Goal: Task Accomplishment & Management: Complete application form

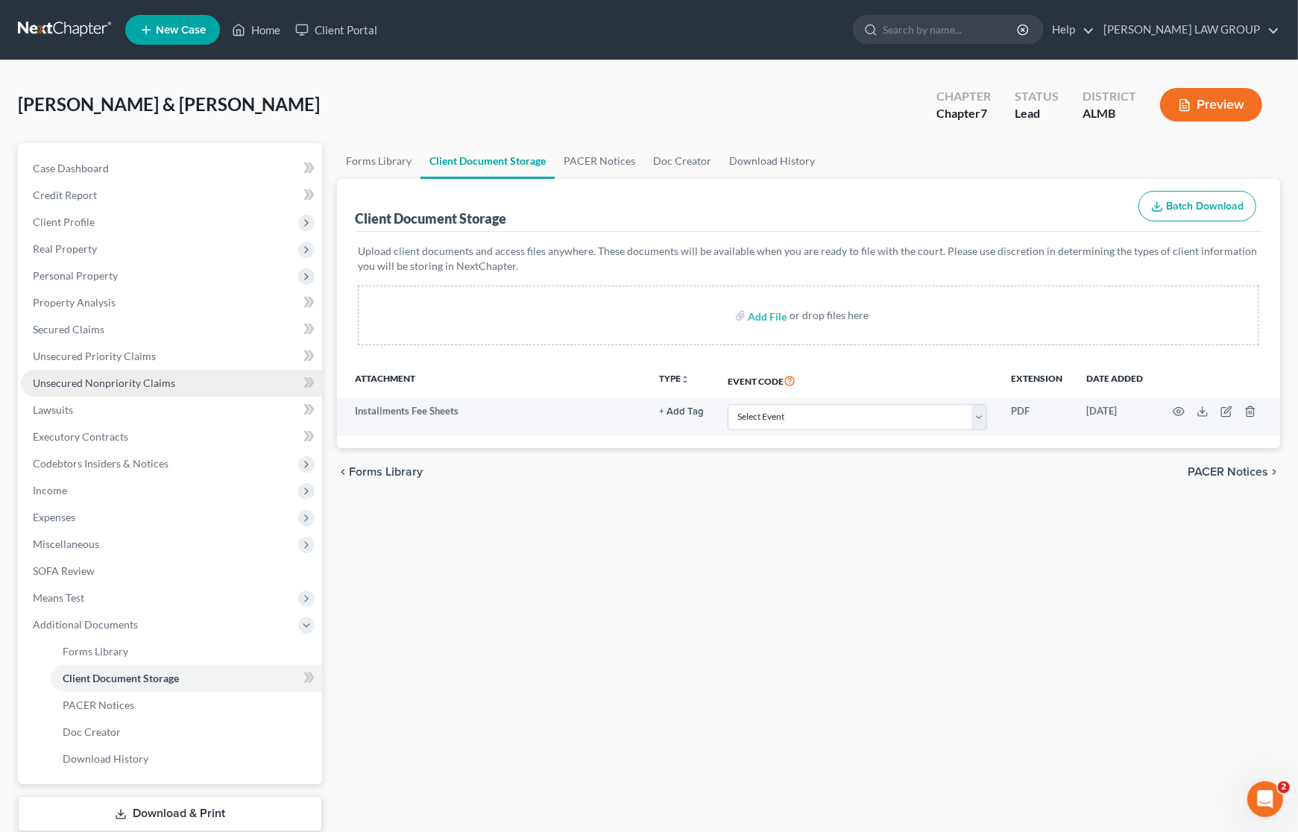
click at [76, 374] on link "Unsecured Nonpriority Claims" at bounding box center [171, 383] width 301 height 27
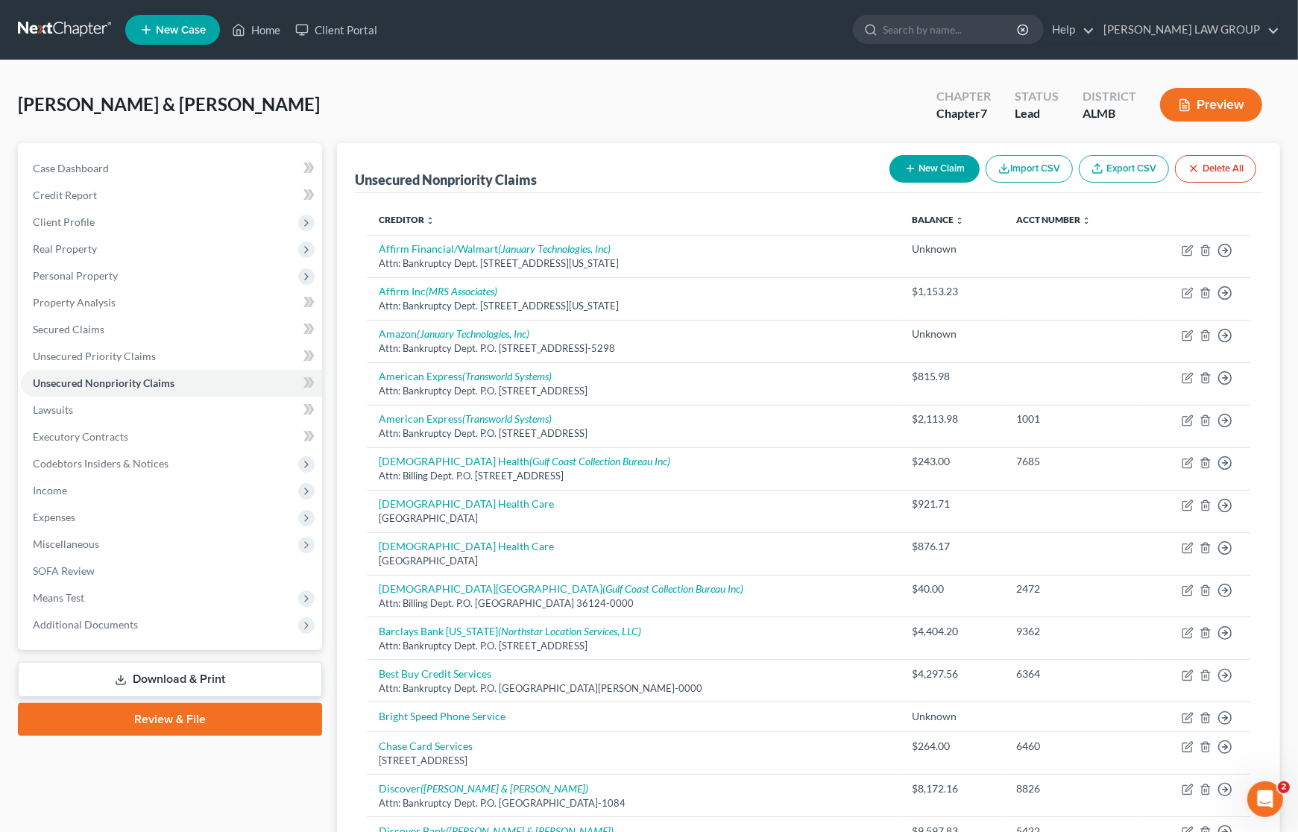
click at [936, 172] on button "New Claim" at bounding box center [935, 169] width 90 height 28
select select "2"
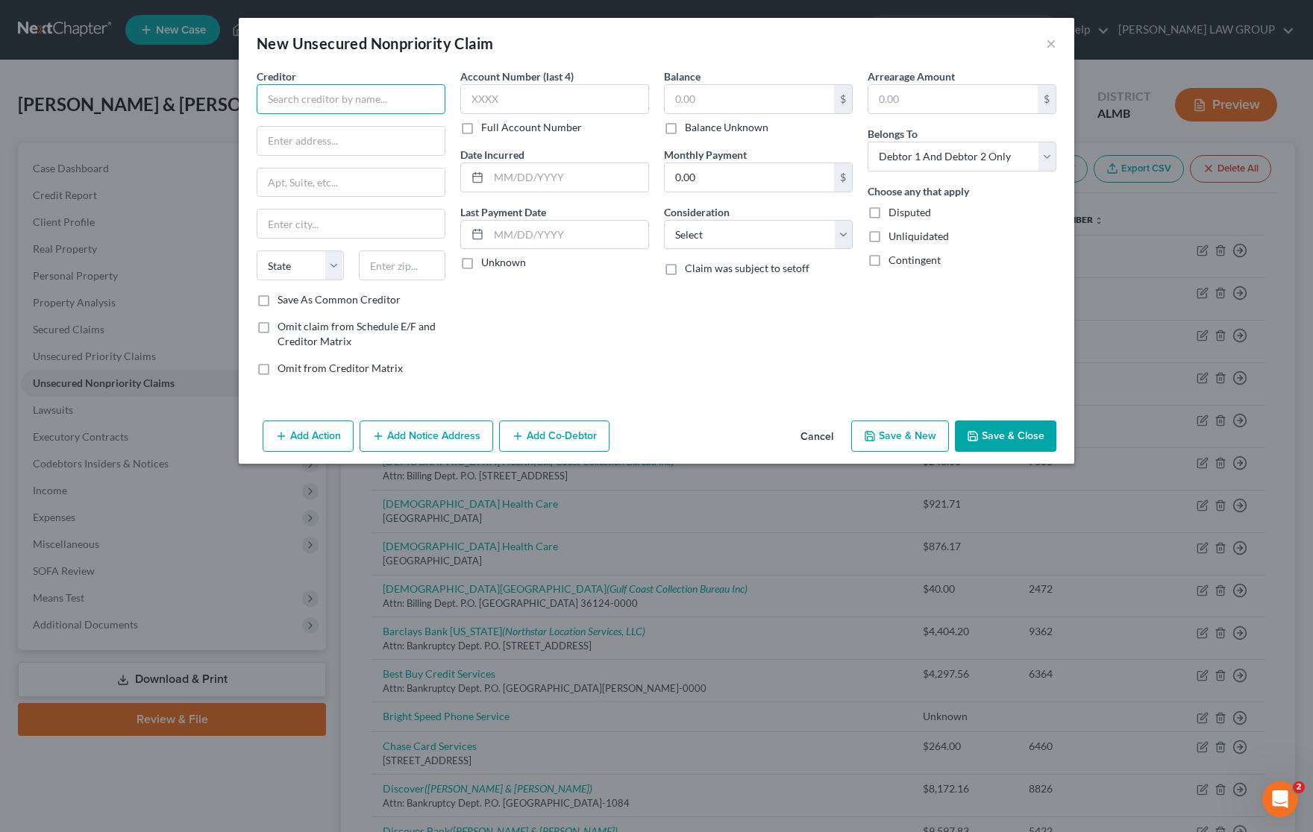
click at [386, 105] on input "text" at bounding box center [351, 99] width 189 height 30
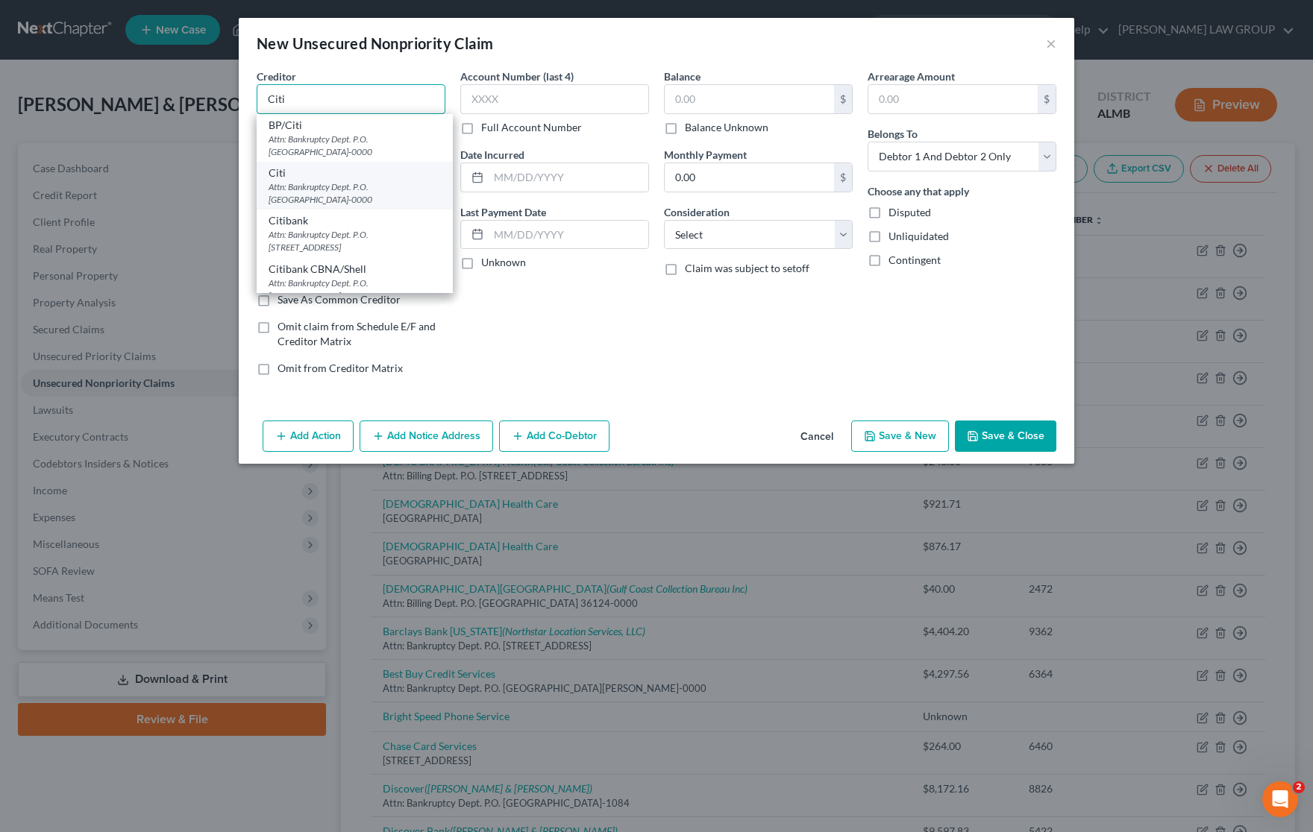
type input "Citi"
click at [360, 180] on div "Citi" at bounding box center [354, 173] width 172 height 15
type input "Attn: Bankruptcy Dept."
type input "P.O. Box 6500"
type input "[GEOGRAPHIC_DATA]"
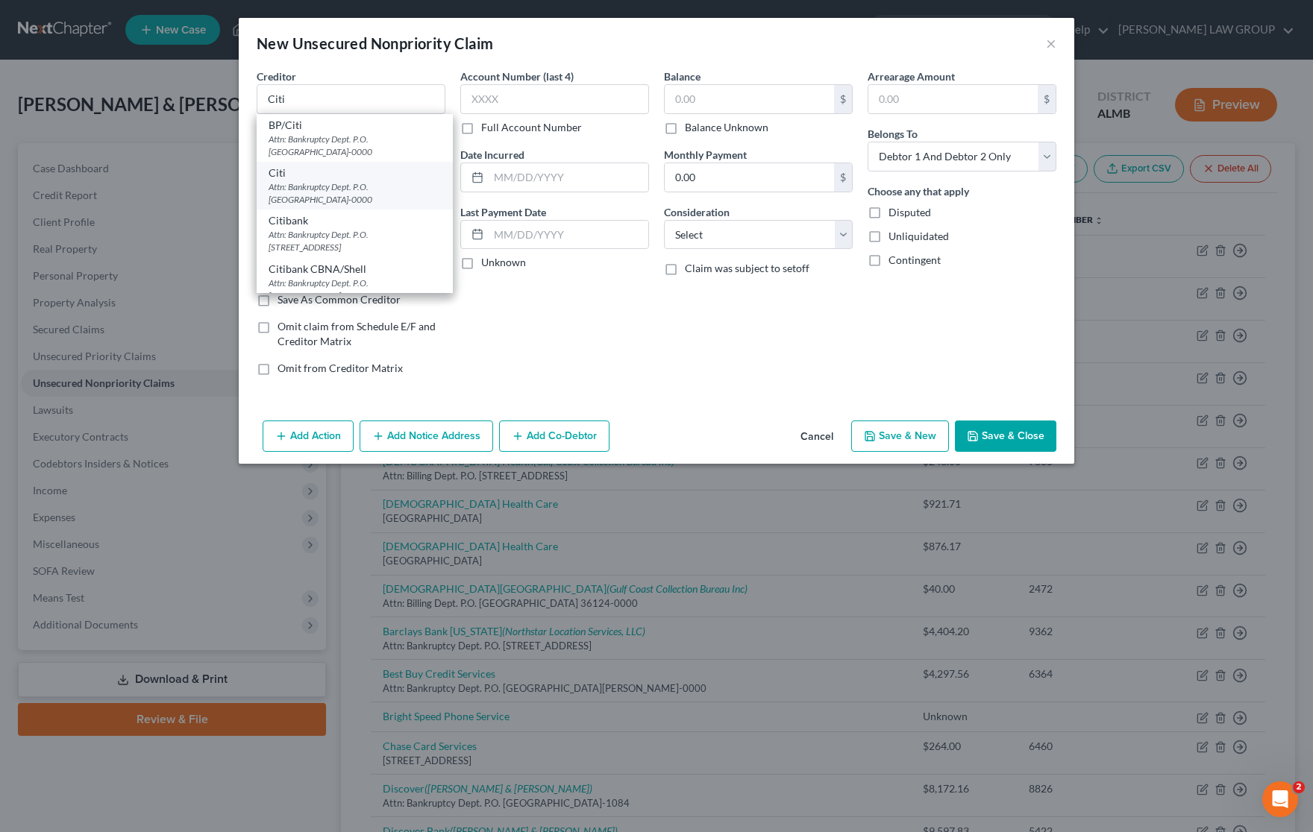
select select "43"
type input "57117-0000"
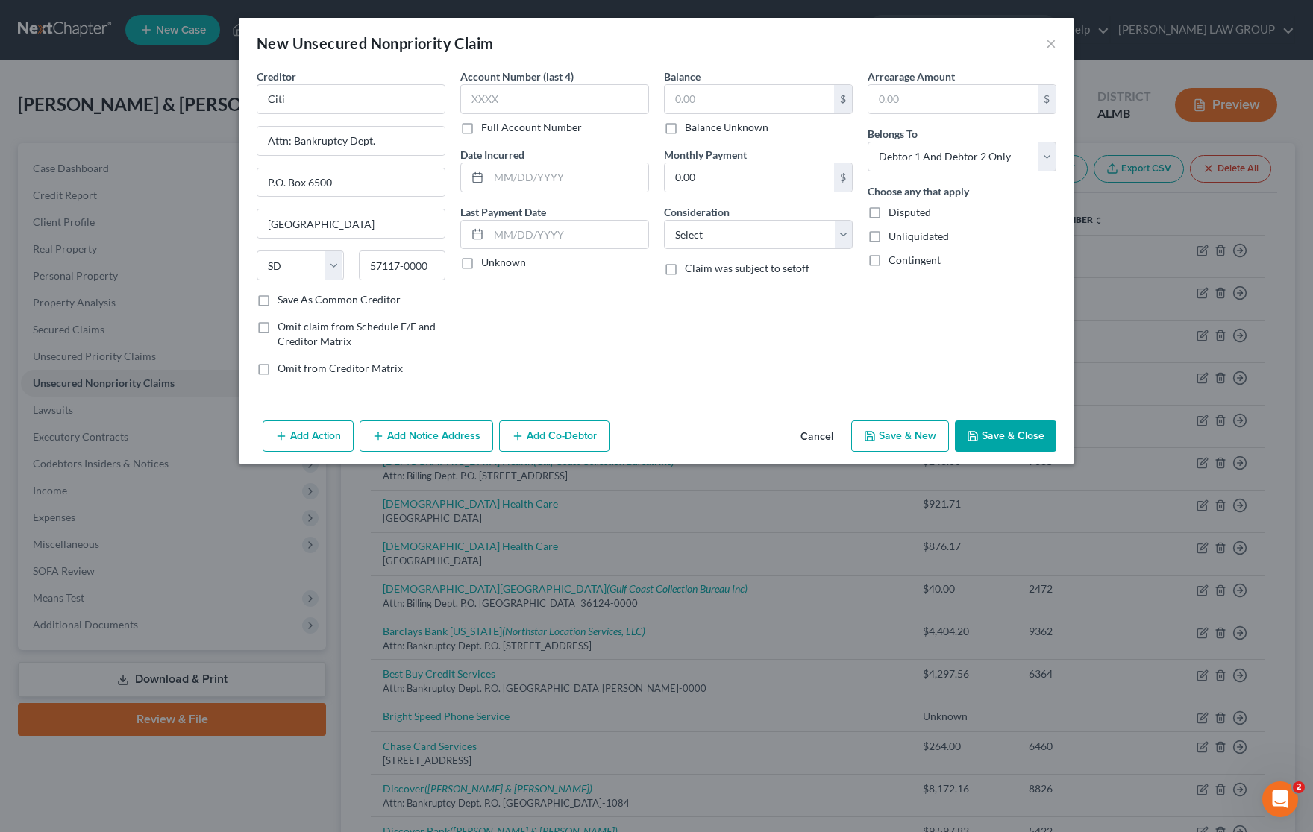
click at [685, 124] on label "Balance Unknown" at bounding box center [727, 127] width 84 height 15
click at [691, 124] on input "Balance Unknown" at bounding box center [696, 125] width 10 height 10
checkbox input "true"
type input "0.00"
click at [1013, 427] on button "Save & Close" at bounding box center [1005, 436] width 101 height 31
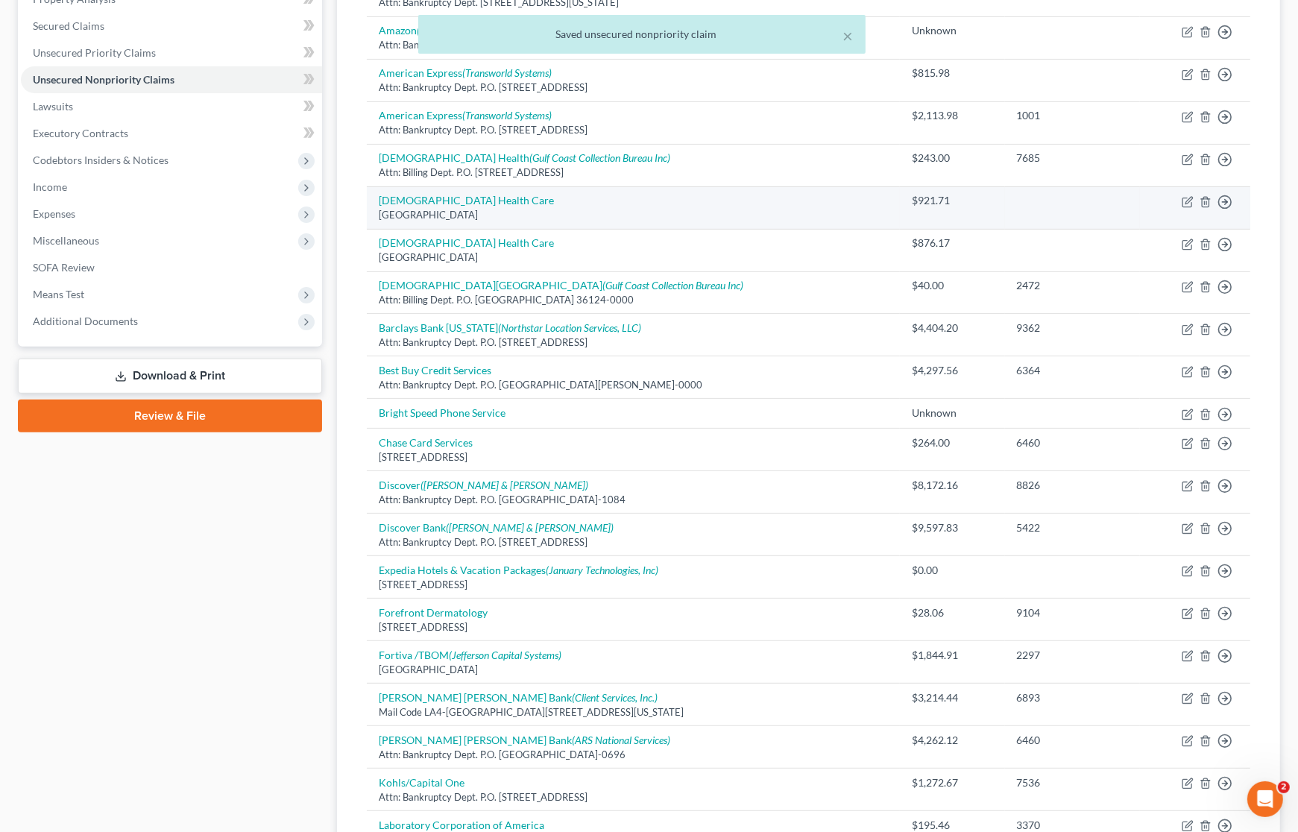
scroll to position [373, 0]
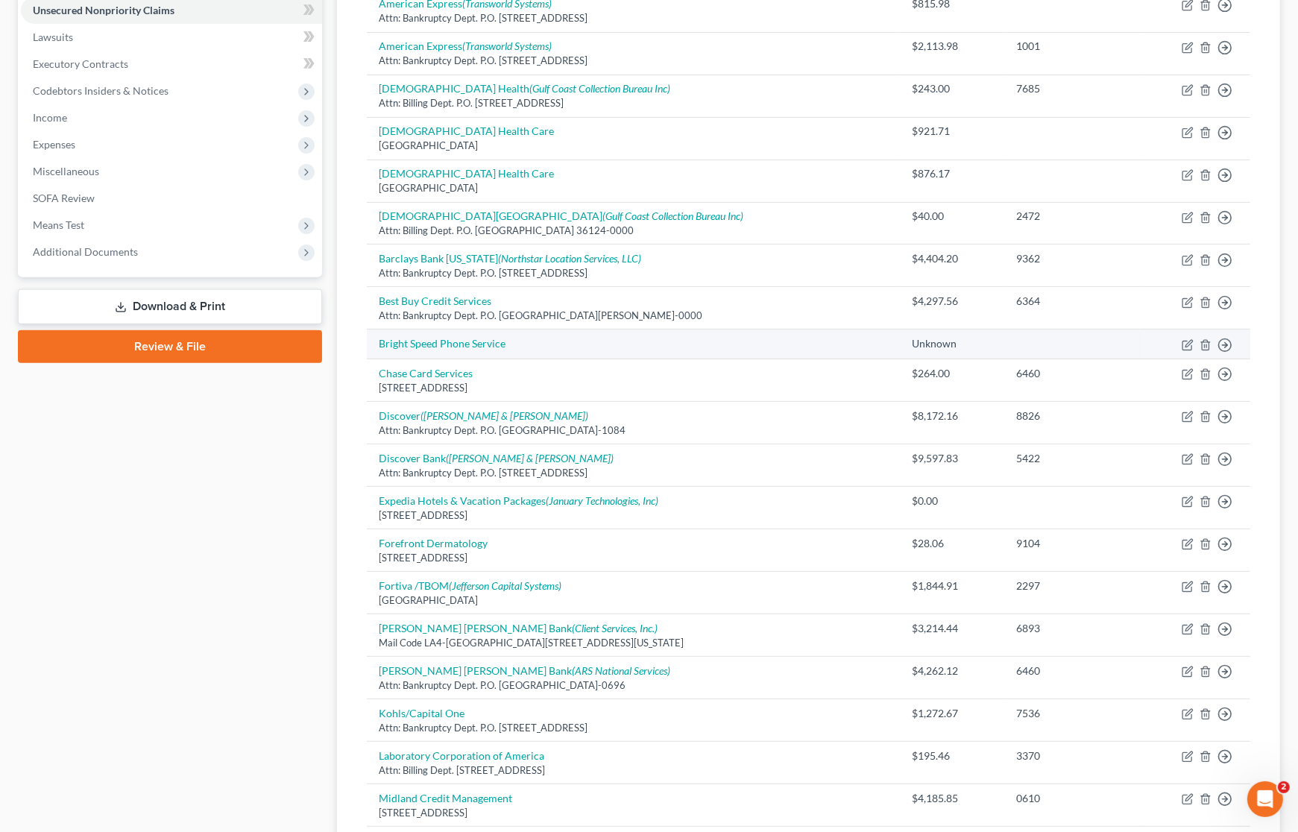
click at [453, 352] on td "Bright Speed Phone Service" at bounding box center [633, 345] width 533 height 30
click at [459, 342] on link "Bright Speed Phone Service" at bounding box center [442, 343] width 127 height 13
select select "2"
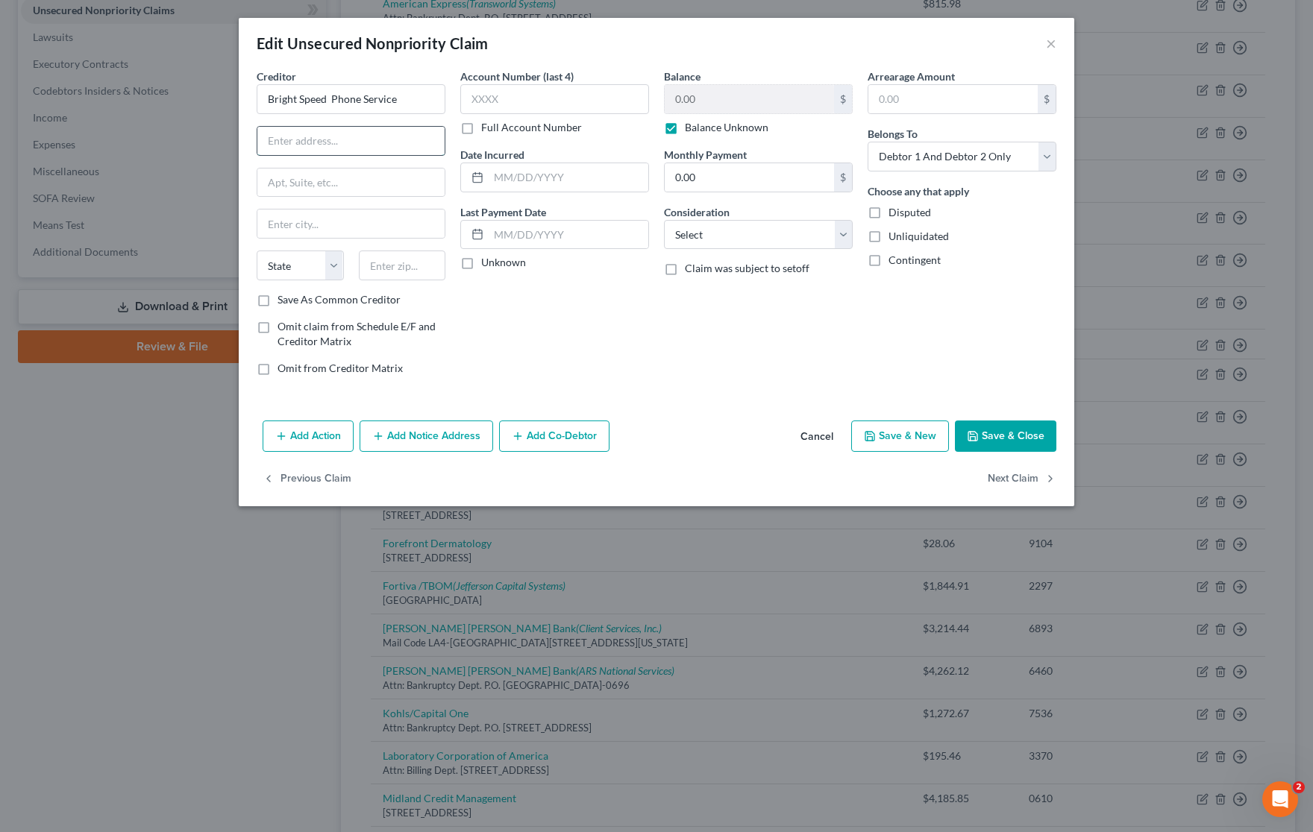
click at [336, 142] on input "text" at bounding box center [350, 141] width 187 height 28
type input "[STREET_ADDRESS][PERSON_NAME]"
type input "Ste 700"
click at [371, 271] on input "text" at bounding box center [402, 266] width 87 height 30
type input "28203"
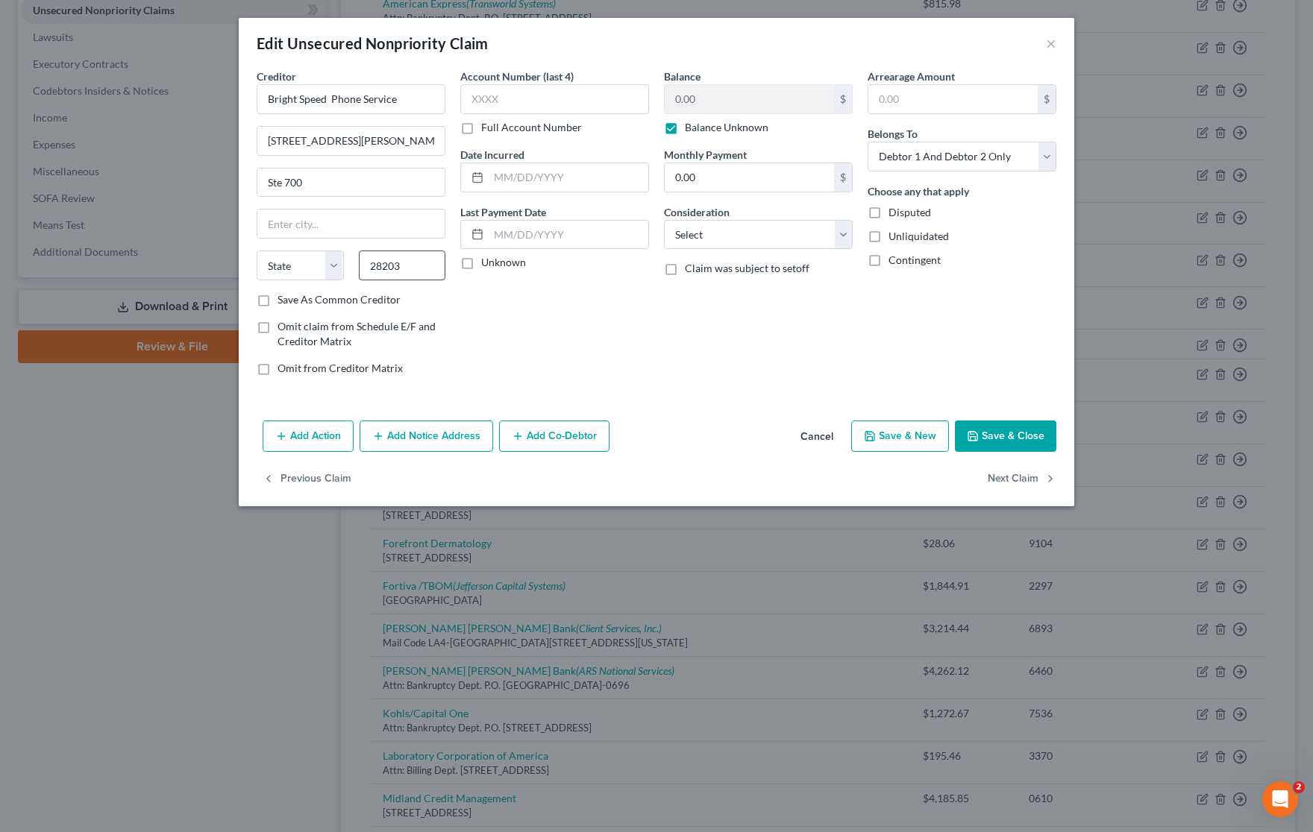
type input "Charlotte"
select select "28"
click at [990, 434] on button "Save & Close" at bounding box center [1005, 436] width 101 height 31
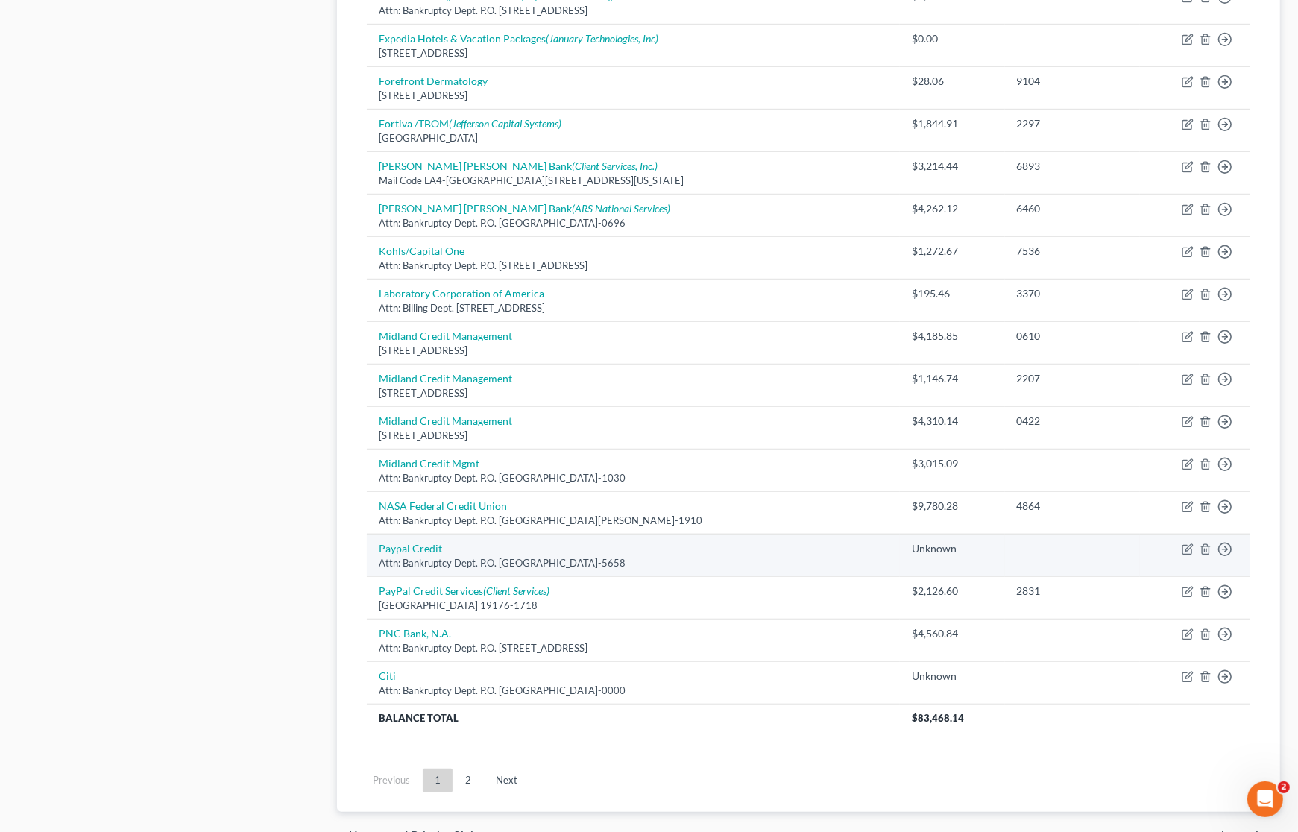
scroll to position [937, 0]
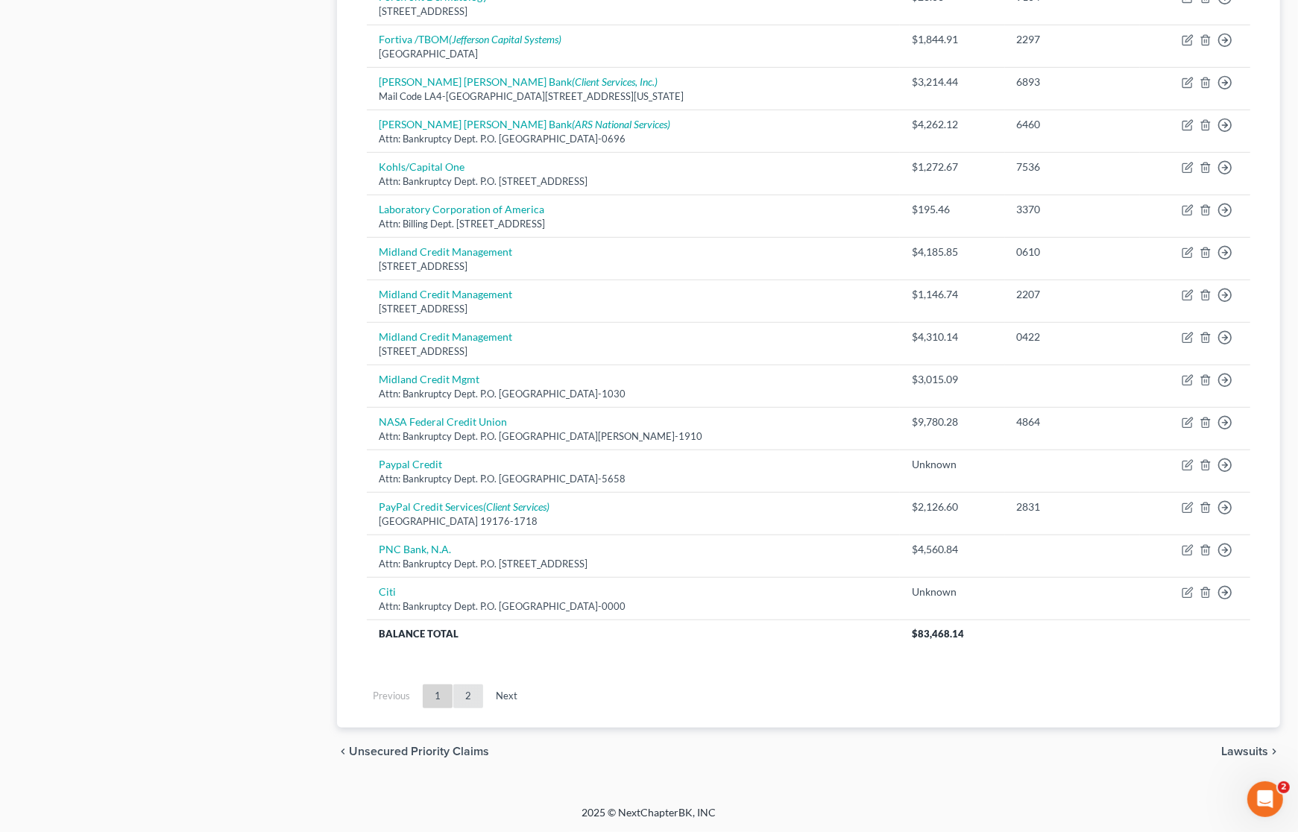
click at [464, 699] on link "2" at bounding box center [468, 697] width 30 height 24
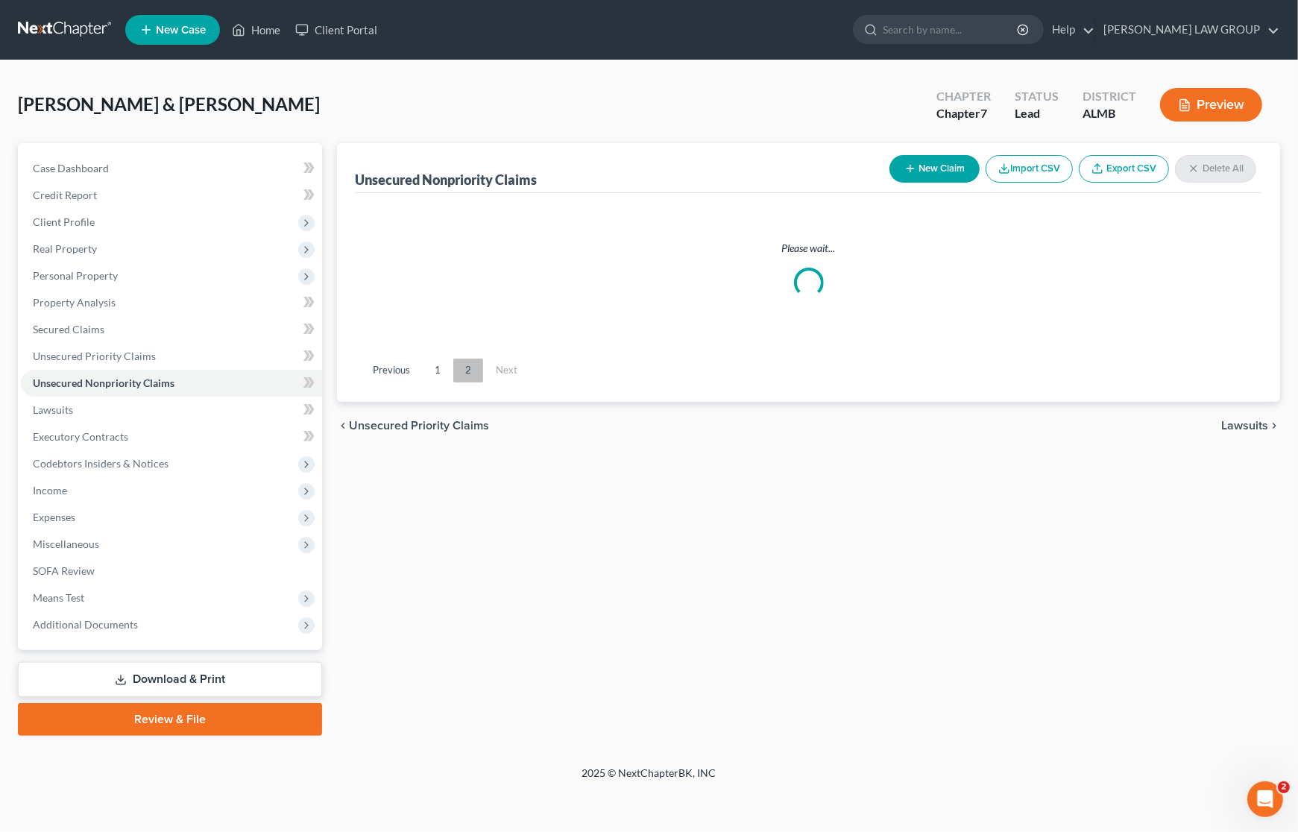
scroll to position [0, 0]
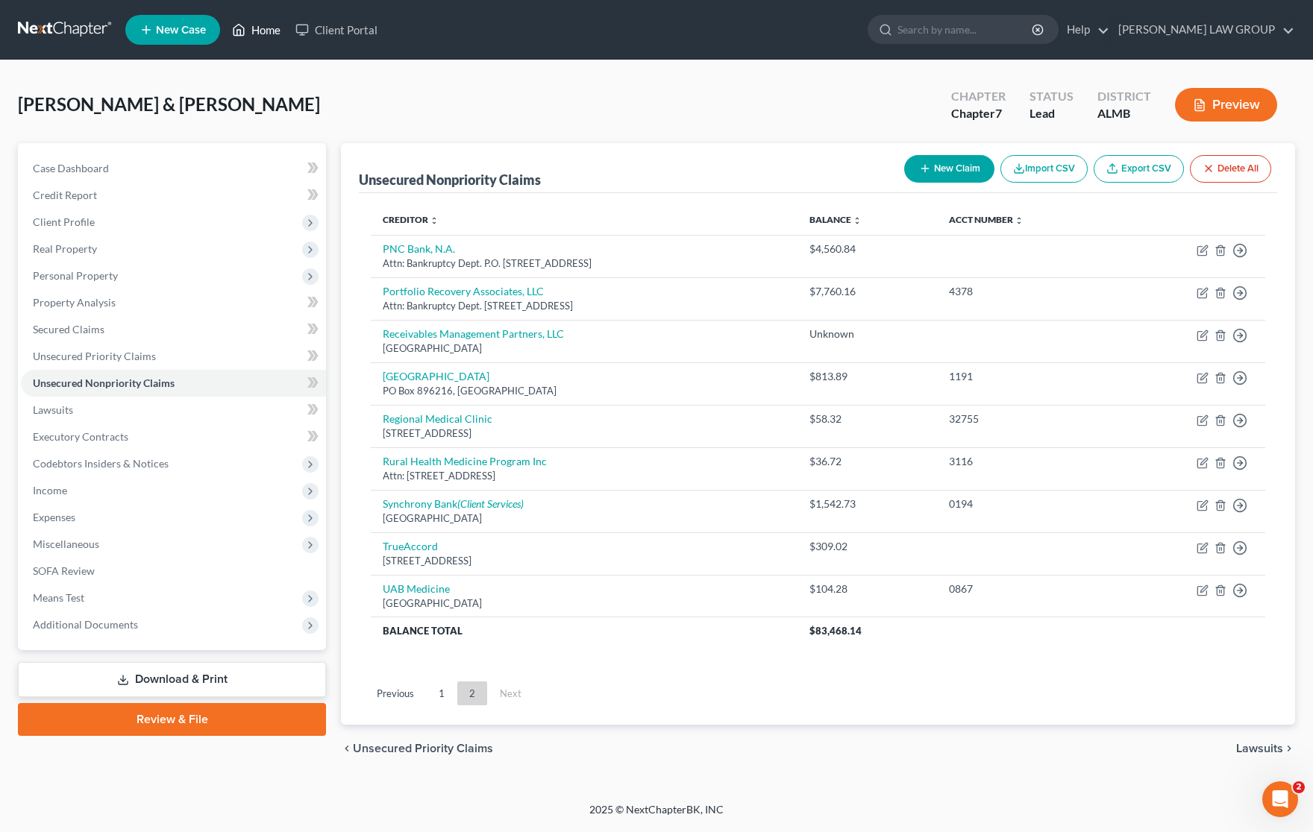
click at [263, 28] on link "Home" at bounding box center [255, 29] width 63 height 27
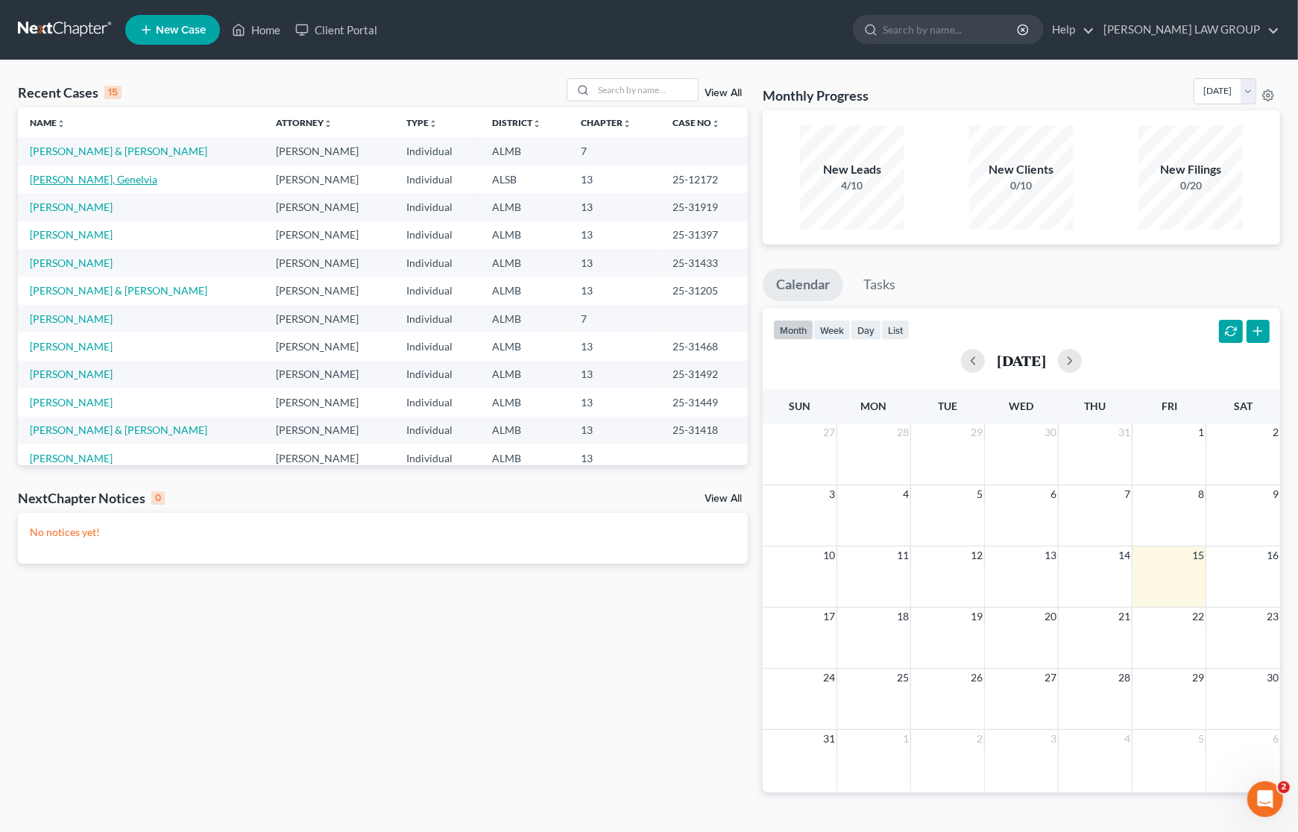
click at [68, 177] on link "[PERSON_NAME], Genelvia" at bounding box center [94, 179] width 128 height 13
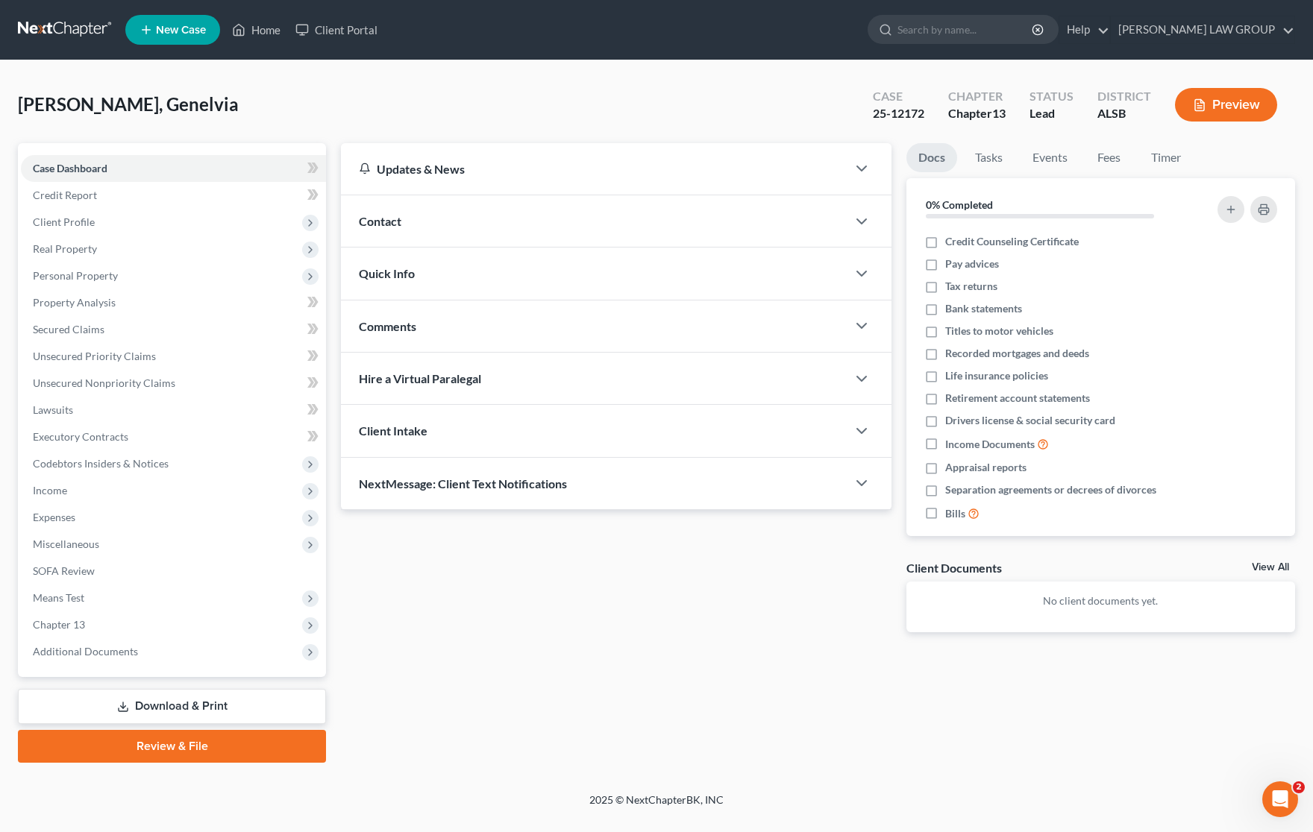
click at [154, 702] on link "Download & Print" at bounding box center [172, 706] width 308 height 35
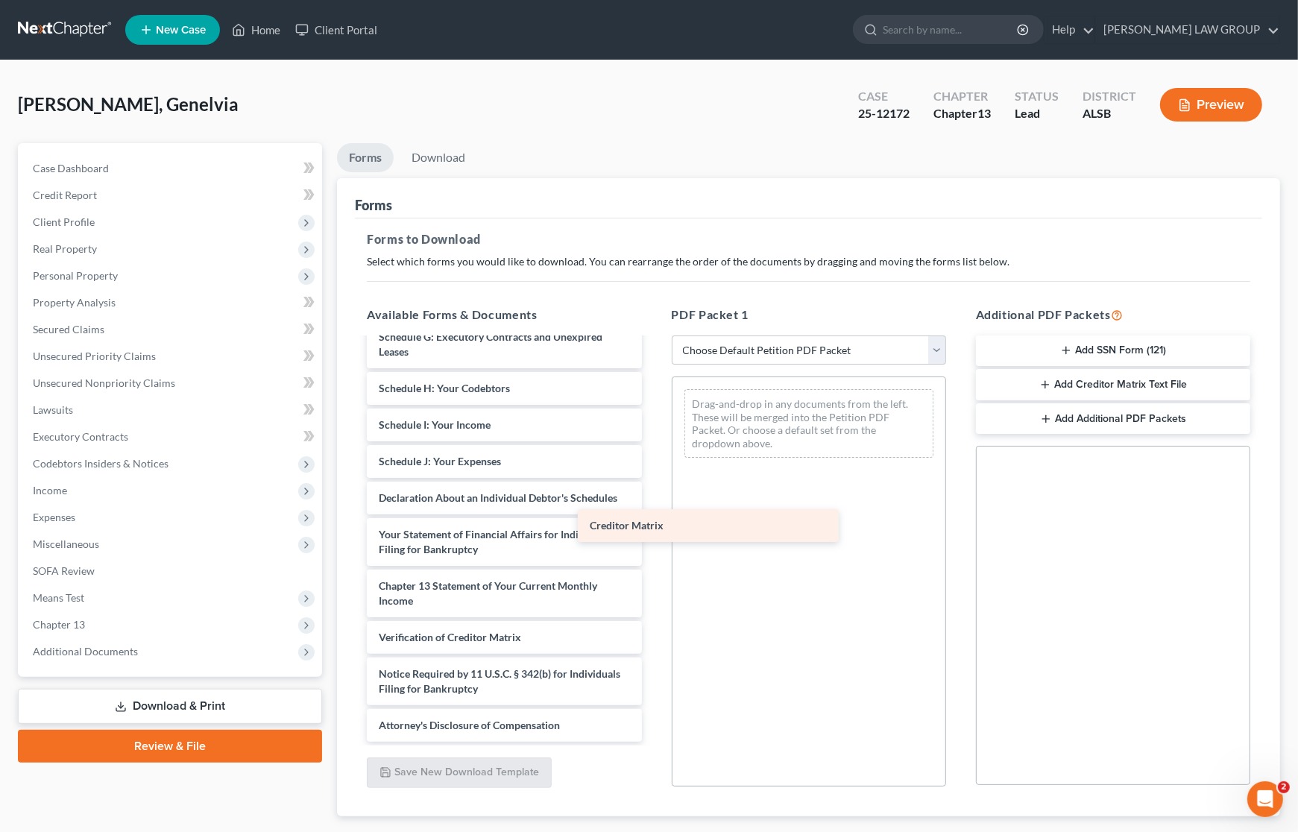
scroll to position [297, 0]
drag, startPoint x: 477, startPoint y: 597, endPoint x: 825, endPoint y: 419, distance: 390.6
click at [653, 421] on div "Creditor Matrix Voluntary Petition for Individuals Filing for Bankruptcy Summar…" at bounding box center [504, 407] width 298 height 670
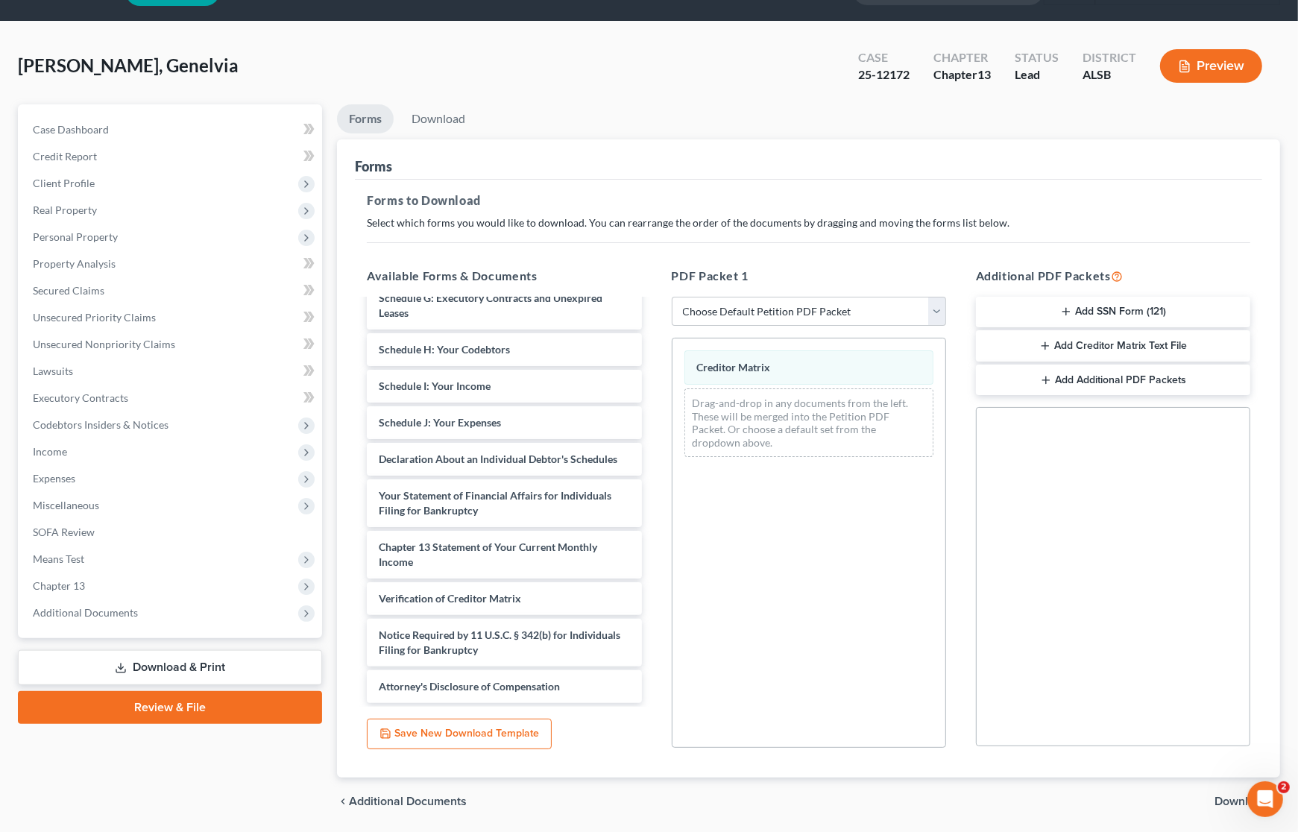
scroll to position [88, 0]
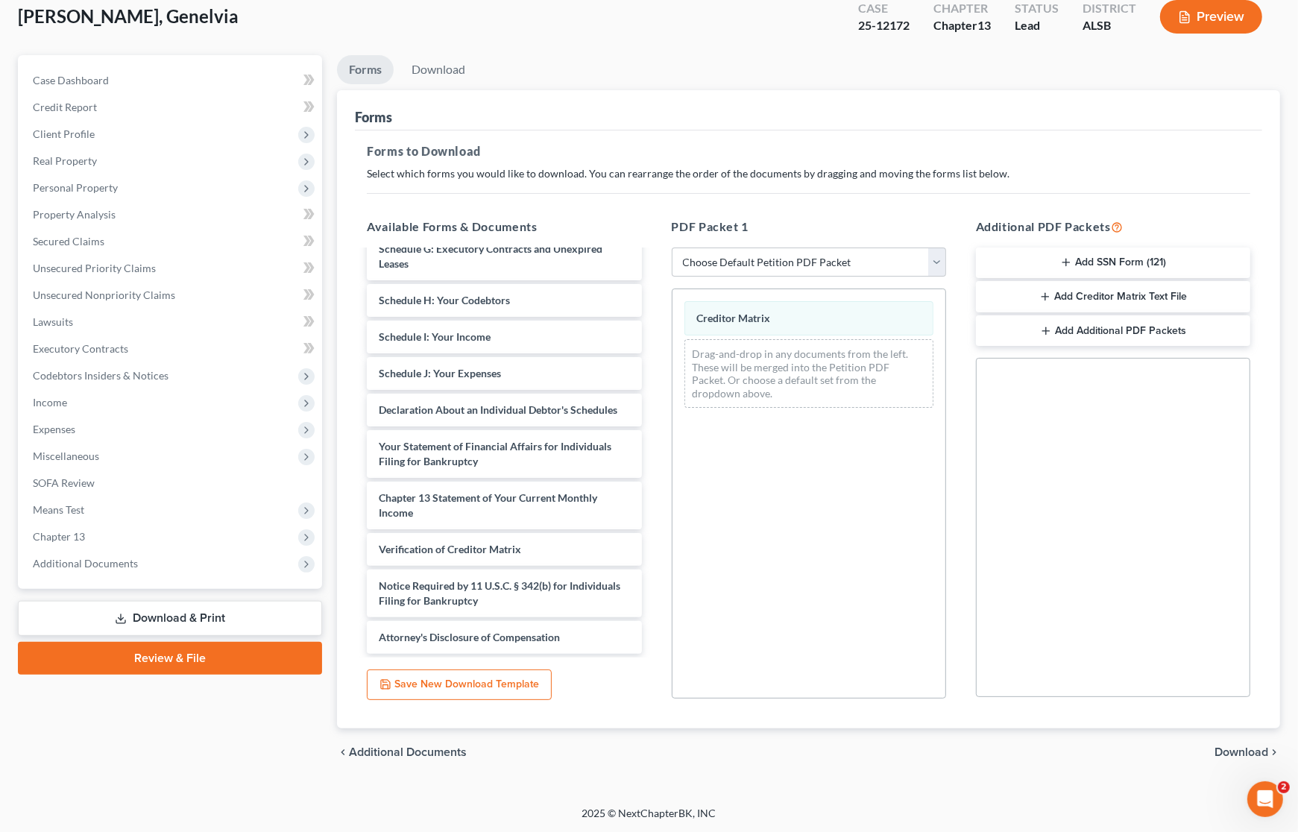
click at [1240, 750] on span "Download" at bounding box center [1242, 753] width 54 height 12
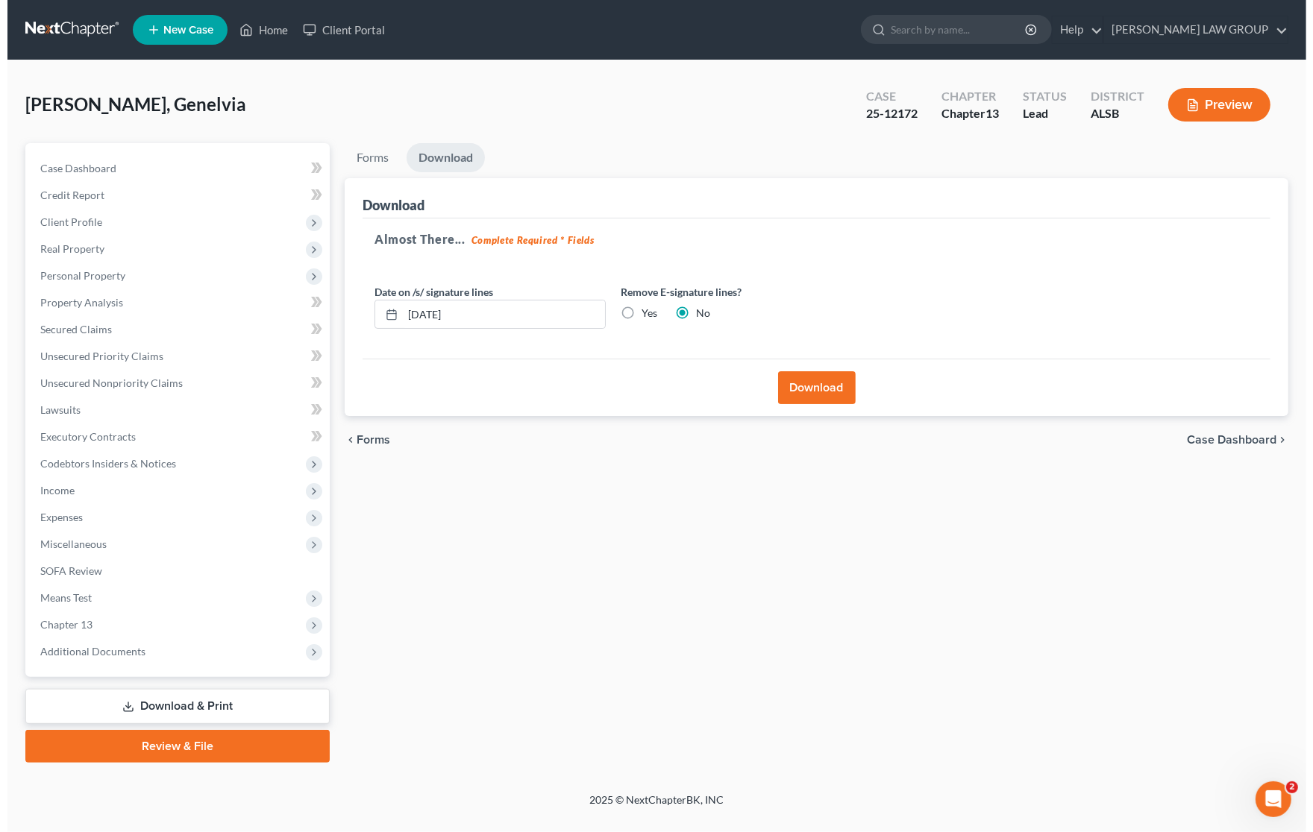
scroll to position [0, 0]
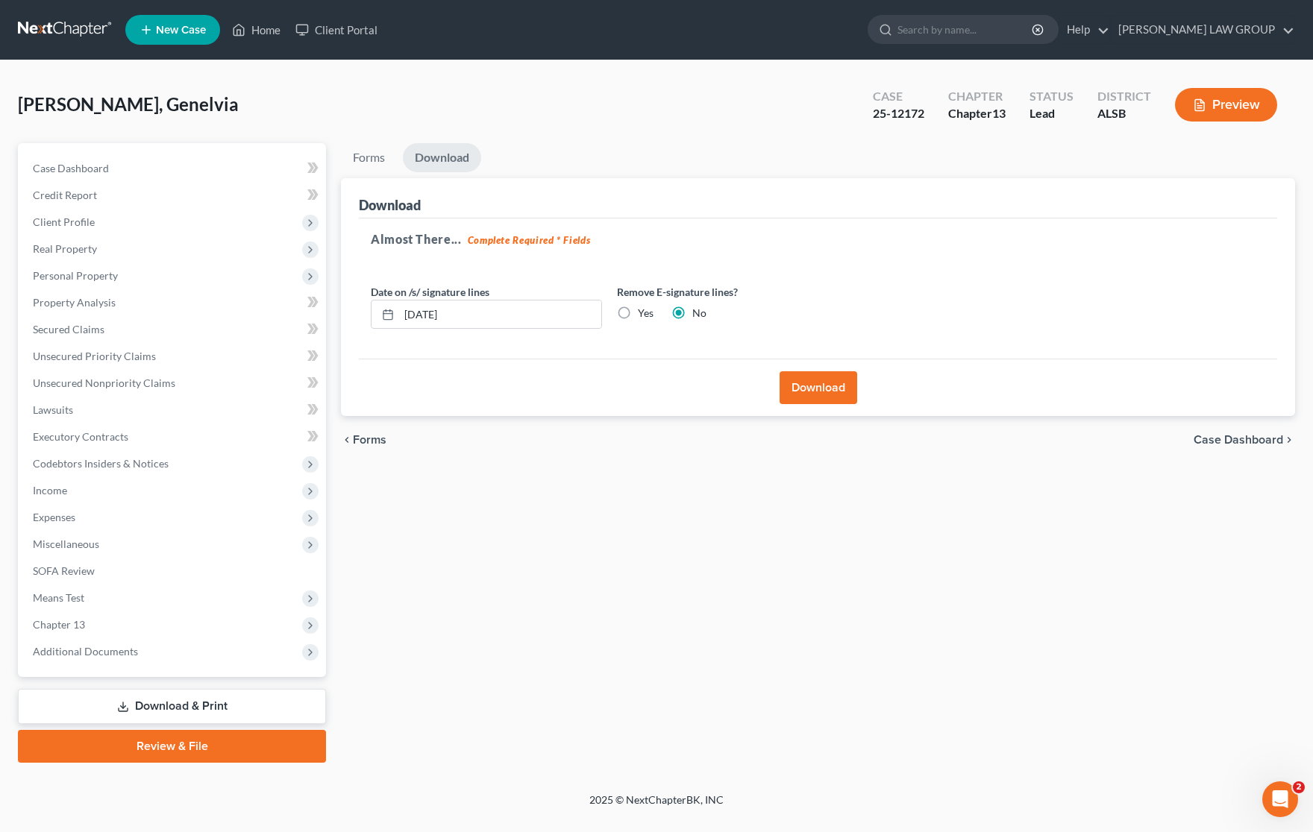
click at [814, 388] on button "Download" at bounding box center [818, 387] width 78 height 33
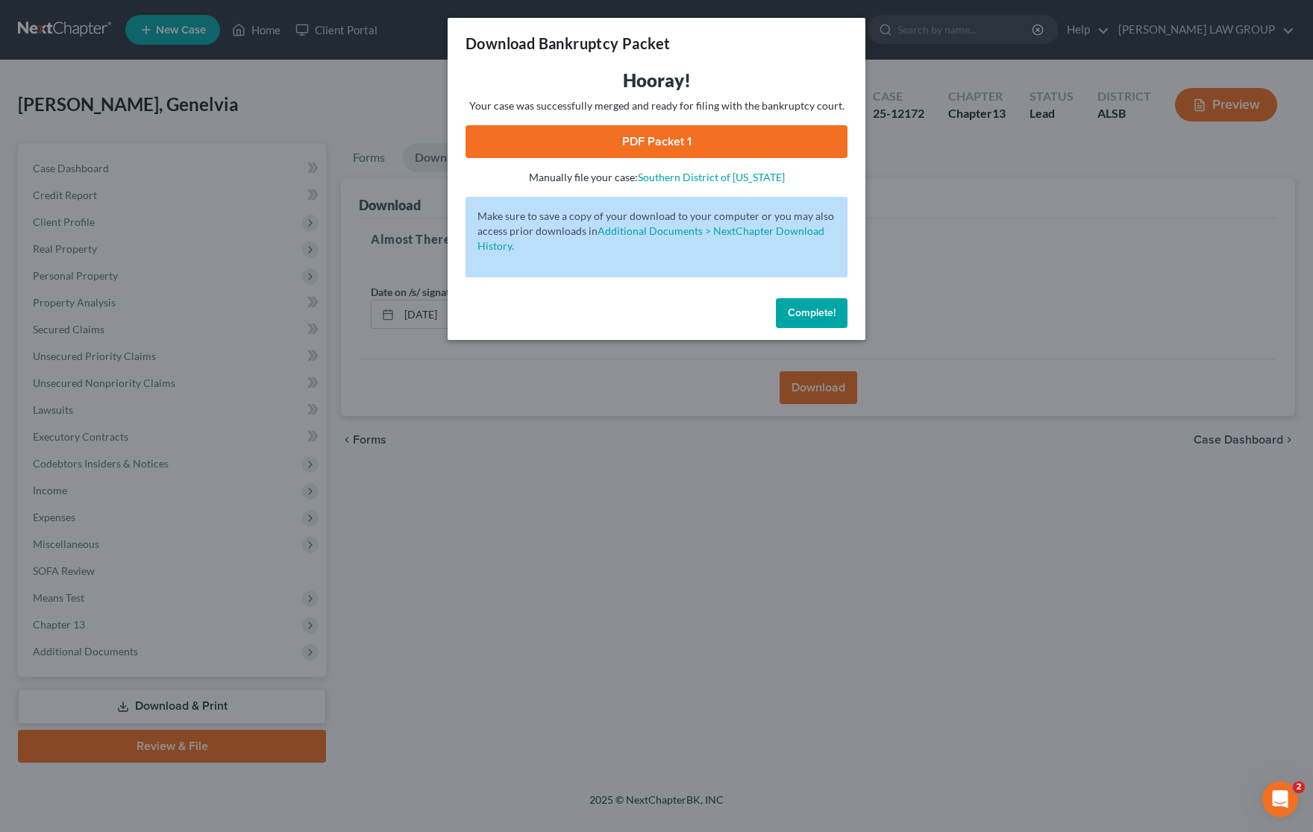
click at [623, 140] on link "PDF Packet 1" at bounding box center [656, 141] width 382 height 33
